Goal: Task Accomplishment & Management: Complete application form

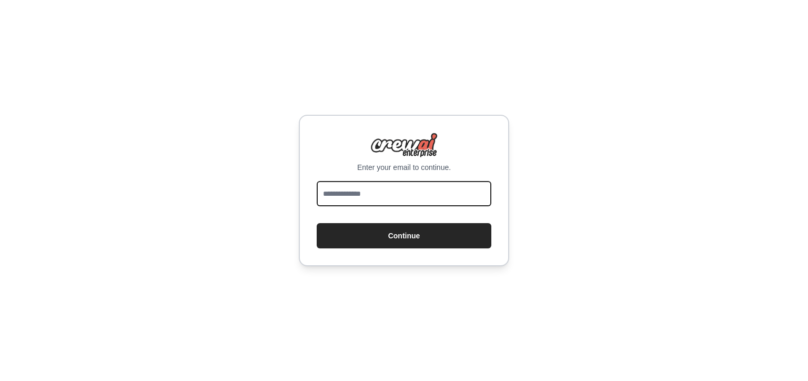
click at [400, 199] on input "email" at bounding box center [404, 193] width 175 height 25
type input "**********"
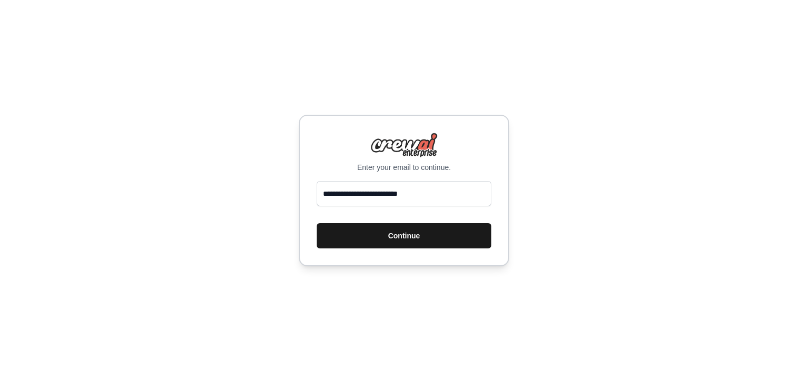
click at [411, 237] on button "Continue" at bounding box center [404, 235] width 175 height 25
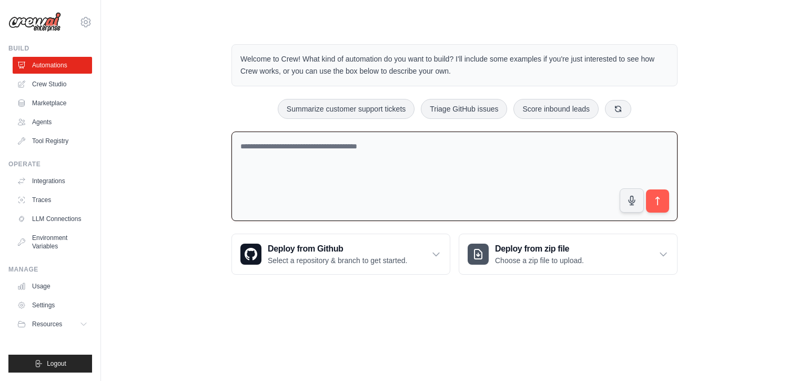
click at [390, 164] on textarea at bounding box center [454, 177] width 446 height 90
click at [380, 153] on textarea at bounding box center [454, 177] width 446 height 90
click at [369, 161] on textarea at bounding box center [454, 177] width 446 height 90
click at [325, 148] on textarea at bounding box center [454, 177] width 446 height 90
click at [292, 146] on textarea at bounding box center [454, 177] width 446 height 90
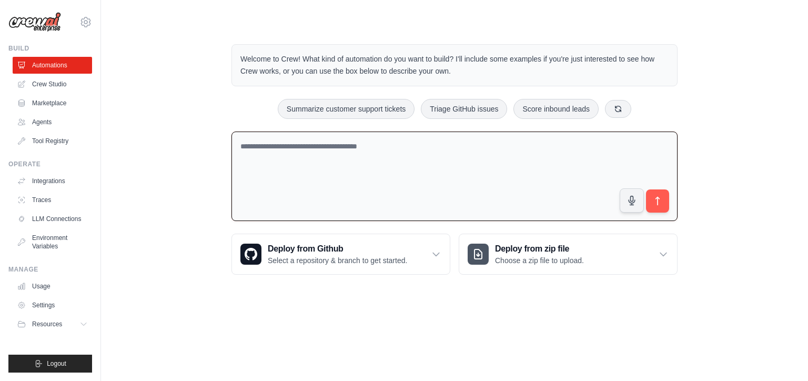
click at [333, 145] on textarea at bounding box center [454, 177] width 446 height 90
drag, startPoint x: 241, startPoint y: 146, endPoint x: 375, endPoint y: 150, distance: 133.7
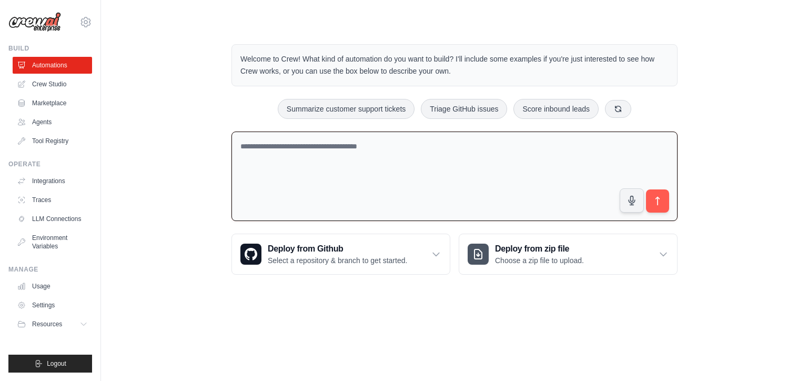
click at [375, 150] on textarea at bounding box center [454, 177] width 446 height 90
click at [419, 136] on textarea at bounding box center [454, 177] width 446 height 90
click at [371, 150] on textarea at bounding box center [454, 177] width 446 height 90
type textarea "****"
type textarea "*"
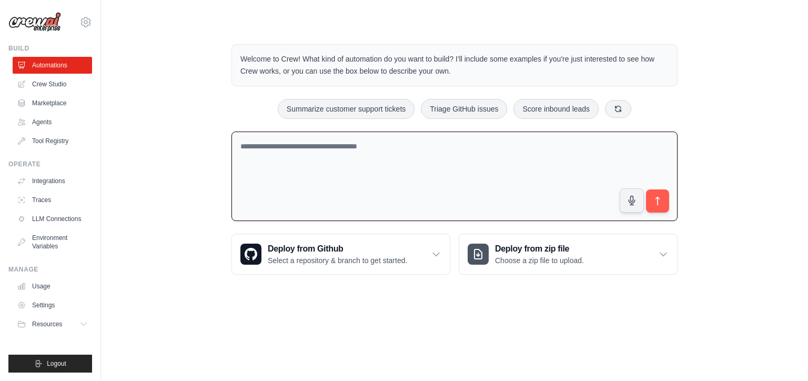
click at [274, 146] on textarea at bounding box center [454, 177] width 446 height 90
click at [55, 87] on link "Crew Studio" at bounding box center [53, 84] width 79 height 17
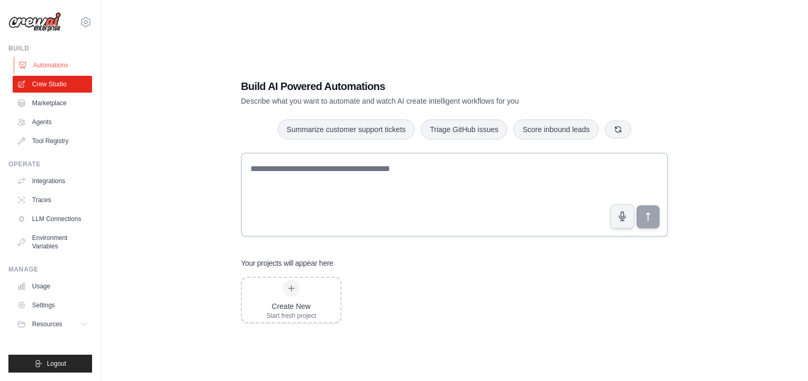
click at [47, 64] on link "Automations" at bounding box center [53, 65] width 79 height 17
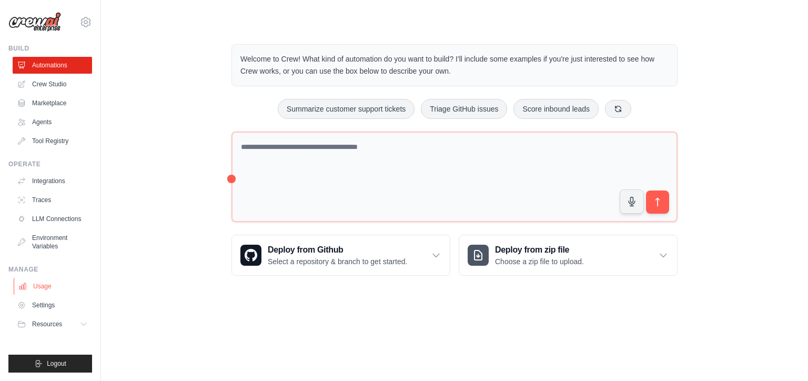
click at [54, 291] on link "Usage" at bounding box center [53, 286] width 79 height 17
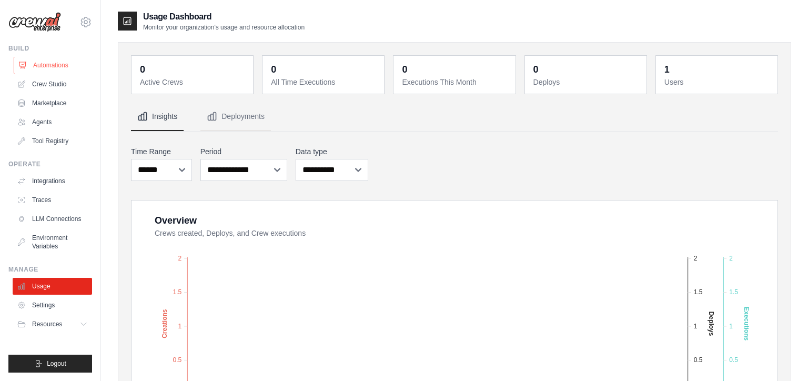
click at [41, 62] on link "Automations" at bounding box center [53, 65] width 79 height 17
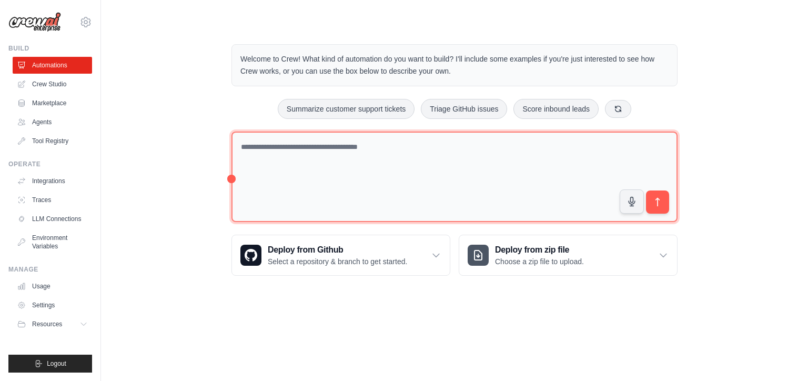
click at [284, 134] on textarea at bounding box center [454, 177] width 446 height 91
click at [344, 164] on textarea at bounding box center [454, 177] width 446 height 91
